Goal: Task Accomplishment & Management: Complete application form

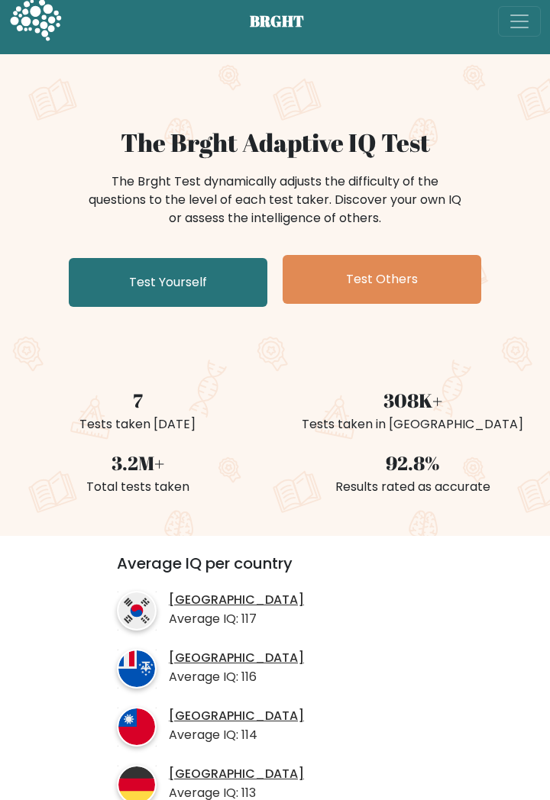
click at [99, 276] on link "Test Yourself" at bounding box center [168, 282] width 199 height 49
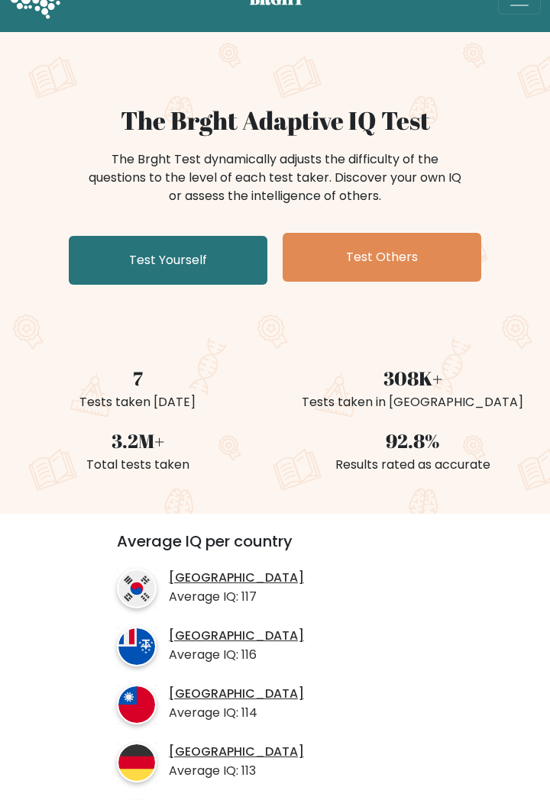
scroll to position [60, 0]
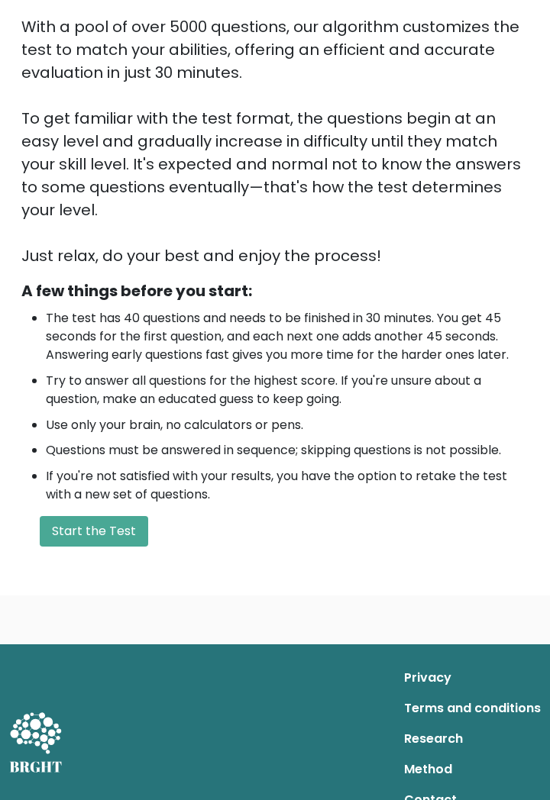
scroll to position [226, 0]
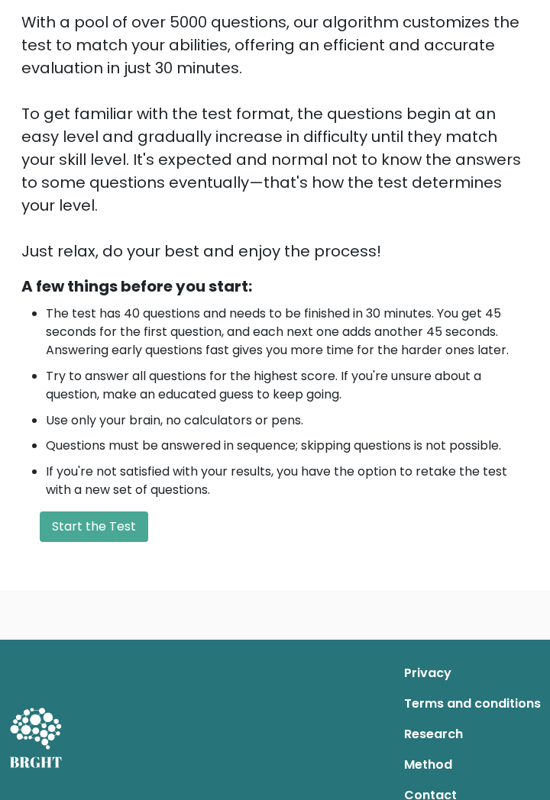
click at [70, 512] on button "Start the Test" at bounding box center [94, 527] width 108 height 31
click at [83, 512] on button "Start the Test" at bounding box center [94, 527] width 108 height 31
click at [89, 512] on button "Start the Test" at bounding box center [94, 527] width 108 height 31
click at [107, 512] on button "Start the Test" at bounding box center [94, 527] width 108 height 31
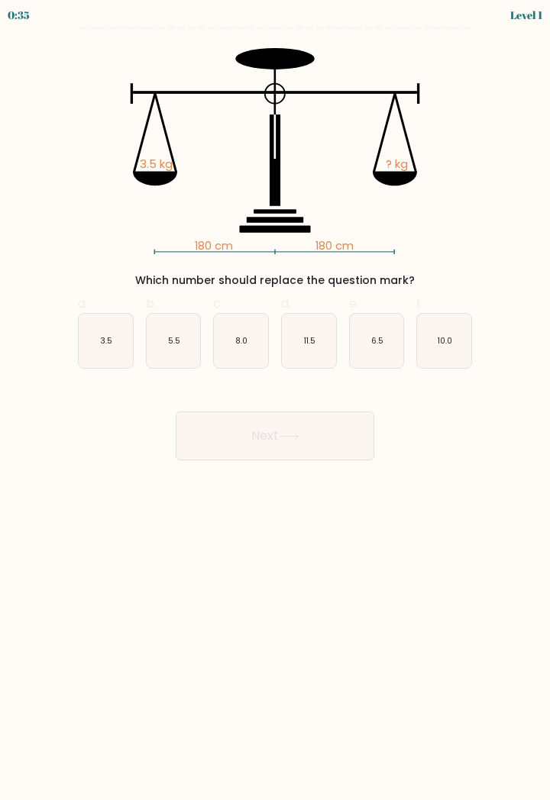
click at [83, 344] on icon "3.5" at bounding box center [106, 341] width 54 height 54
click at [275, 400] on input "a. 3.5" at bounding box center [275, 405] width 1 height 10
radio input "true"
click at [202, 436] on button "Next" at bounding box center [275, 436] width 199 height 49
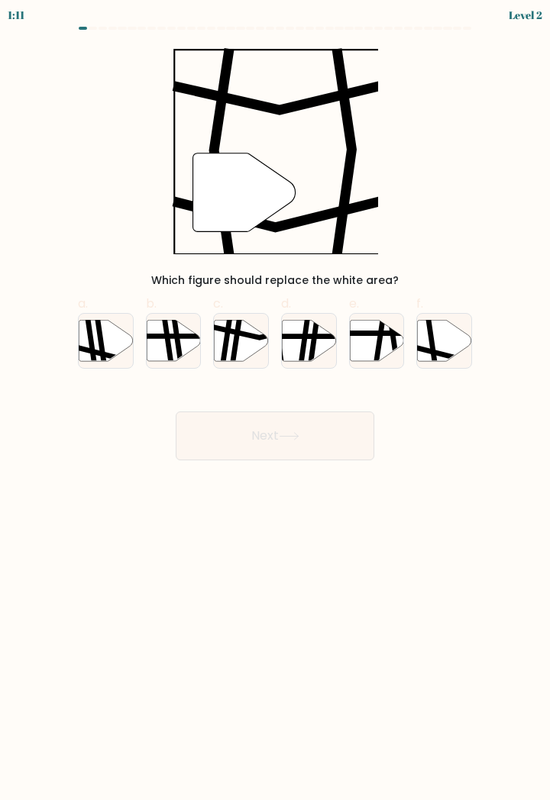
click at [446, 341] on icon at bounding box center [445, 340] width 54 height 41
click at [276, 400] on input "f." at bounding box center [275, 405] width 1 height 10
radio input "true"
click at [189, 432] on button "Next" at bounding box center [275, 436] width 199 height 49
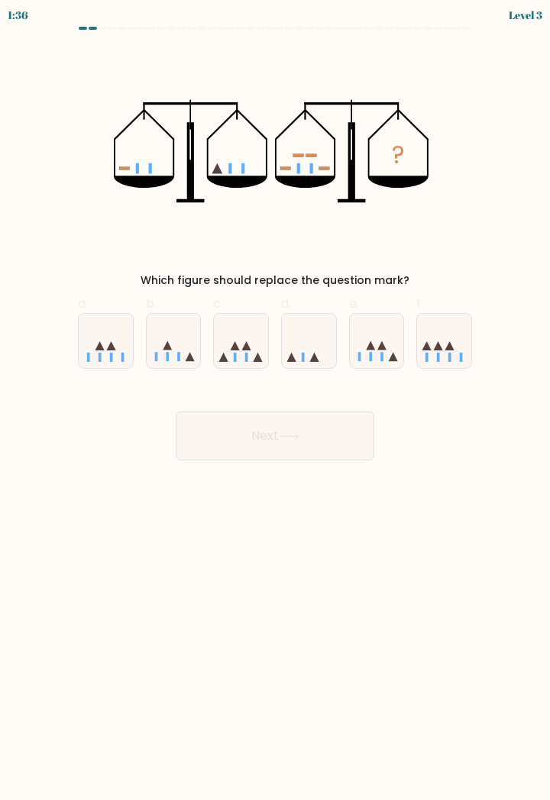
click at [231, 354] on icon at bounding box center [241, 340] width 54 height 45
click at [275, 400] on input "c." at bounding box center [275, 405] width 1 height 10
radio input "true"
click at [198, 438] on button "Next" at bounding box center [275, 436] width 199 height 49
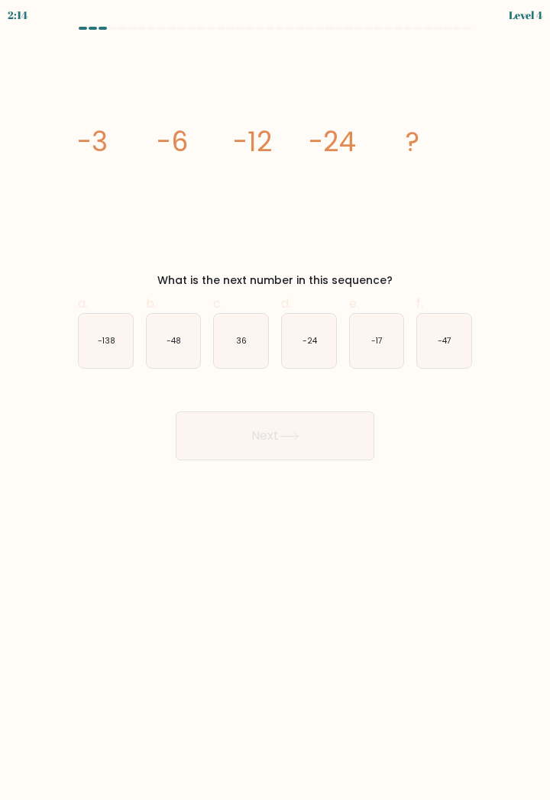
click at [173, 349] on icon "-48" at bounding box center [174, 341] width 54 height 54
click at [275, 400] on input "b. -48" at bounding box center [275, 405] width 1 height 10
radio input "true"
click at [287, 441] on button "Next" at bounding box center [275, 436] width 199 height 49
click at [287, 430] on button "Next" at bounding box center [275, 436] width 199 height 49
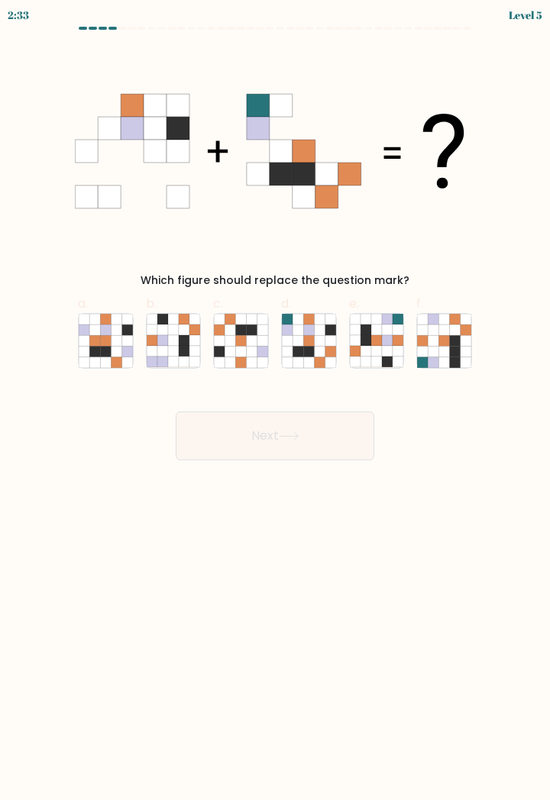
click at [302, 342] on icon at bounding box center [297, 340] width 11 height 11
click at [276, 400] on input "d." at bounding box center [275, 405] width 1 height 10
radio input "true"
click at [267, 435] on button "Next" at bounding box center [275, 436] width 199 height 49
